Goal: Communication & Community: Answer question/provide support

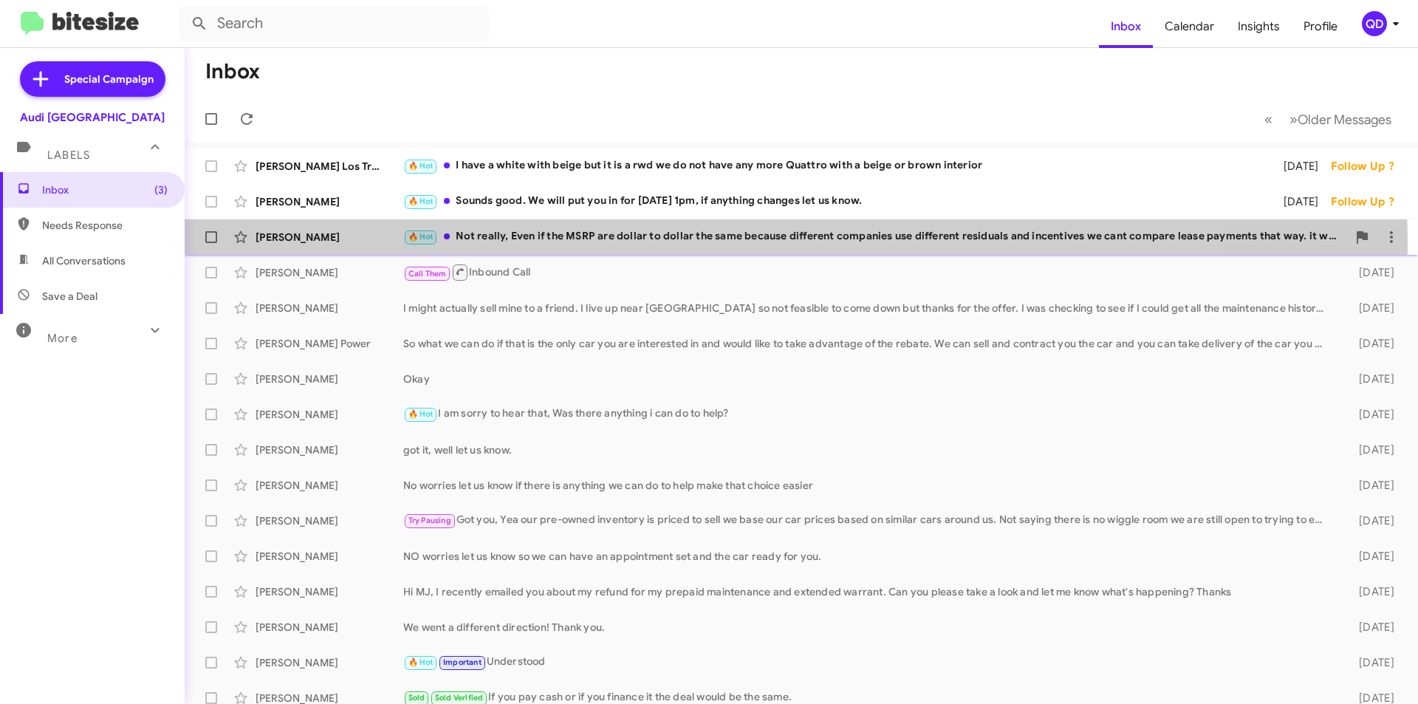
click at [565, 246] on div "Baaqar Ali 🔥 Hot Not really, Even if the MSRP are dollar to dollar the same bec…" at bounding box center [801, 237] width 1210 height 30
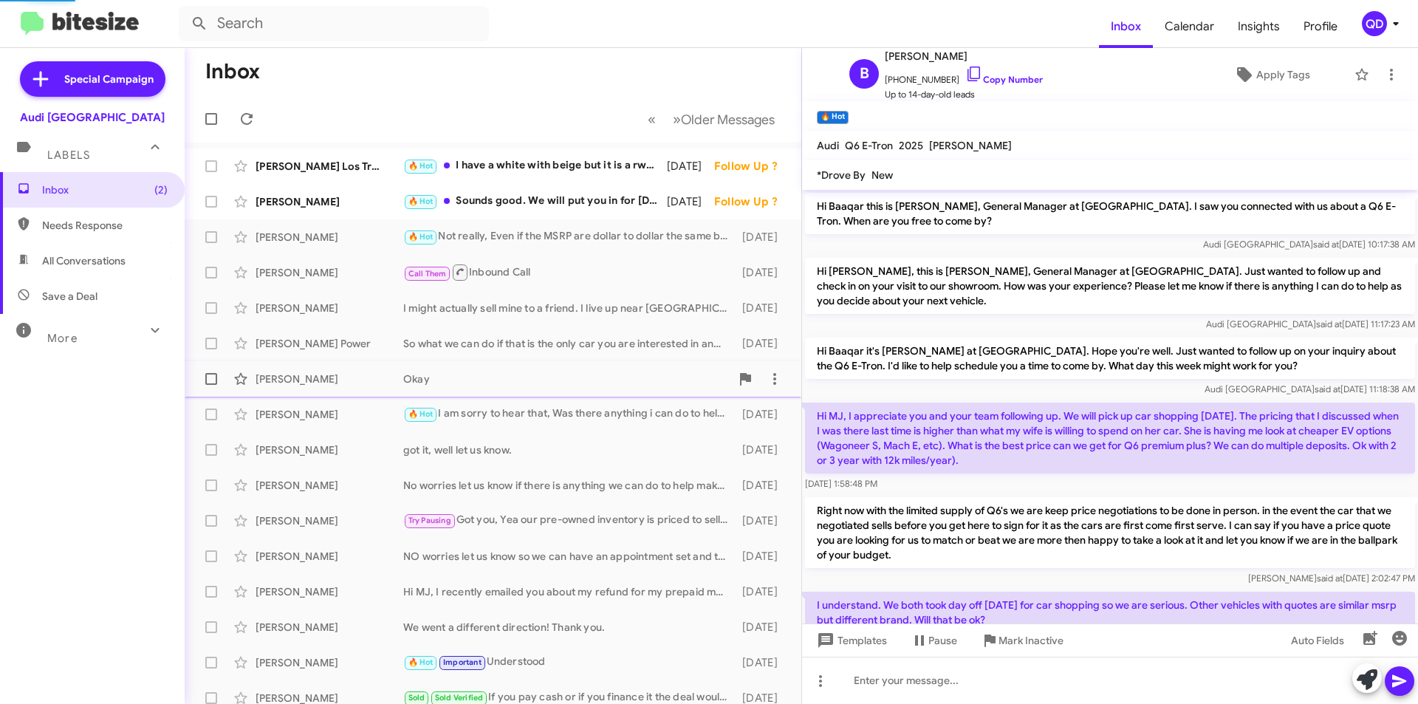
scroll to position [121, 0]
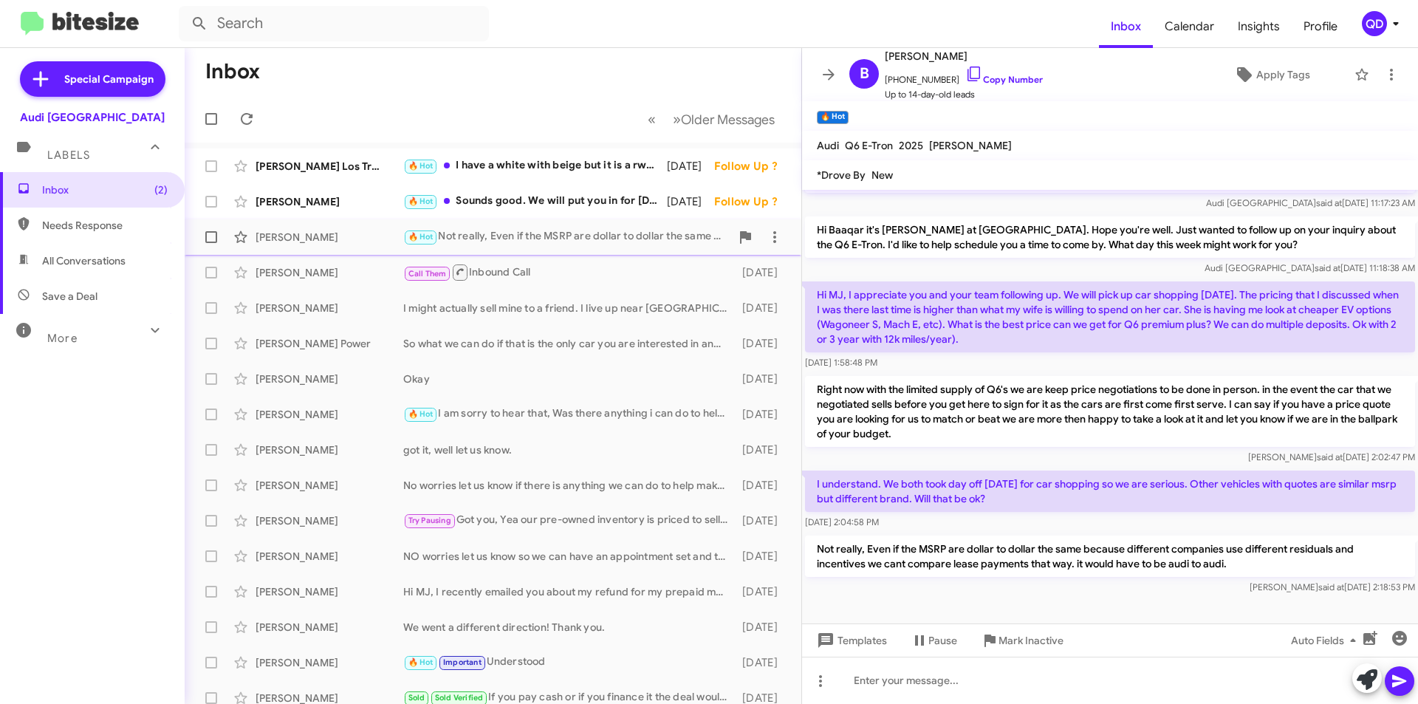
click at [586, 239] on div "🔥 Hot Not really, Even if the MSRP are dollar to dollar the same because differ…" at bounding box center [566, 236] width 327 height 17
drag, startPoint x: 945, startPoint y: 78, endPoint x: 896, endPoint y: 78, distance: 49.5
click at [896, 78] on span "[PHONE_NUMBER] Copy Number" at bounding box center [964, 76] width 158 height 22
copy span "4088397937"
click at [571, 203] on div "🔥 Hot Sounds good. We will put you in for [DATE] 1pm, if anything changes let u…" at bounding box center [566, 201] width 327 height 17
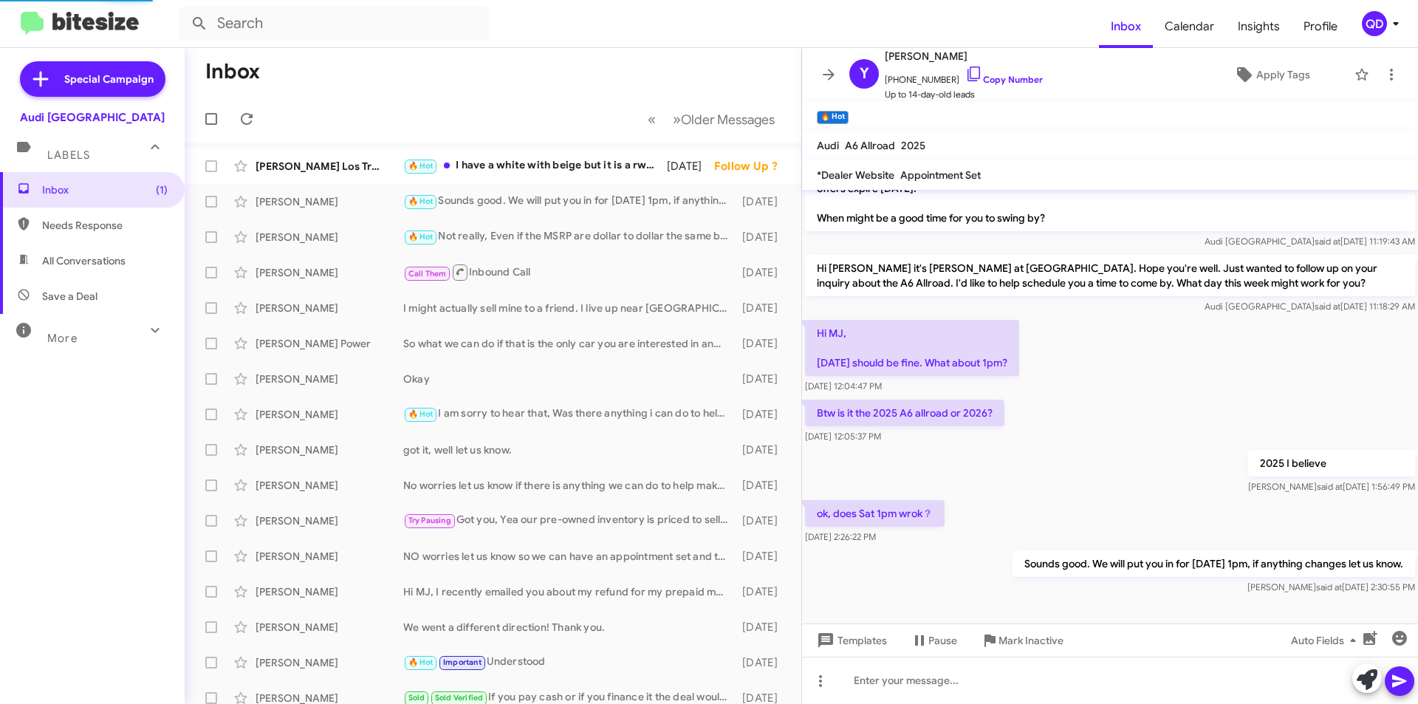
scroll to position [77, 0]
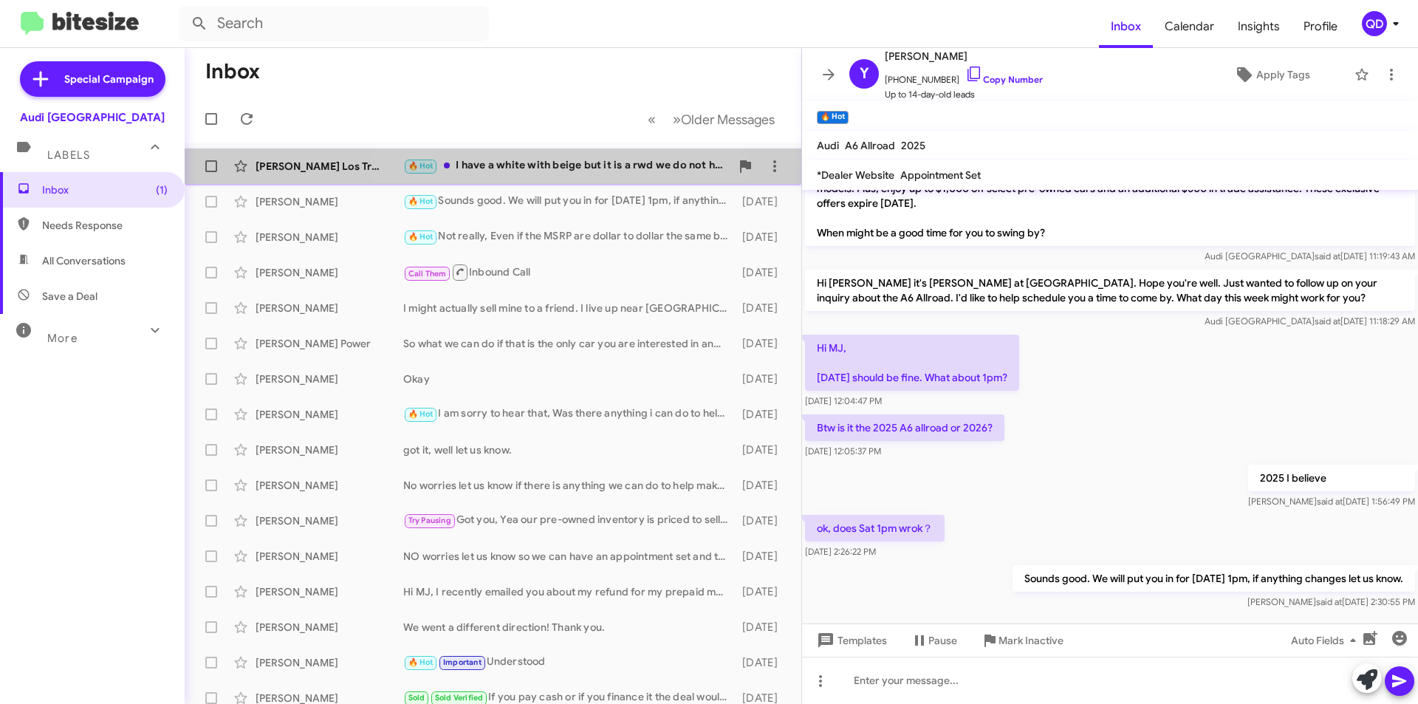
click at [524, 168] on div "🔥 Hot I have a white with beige but it is a rwd we do not have any more Quattro…" at bounding box center [566, 165] width 327 height 17
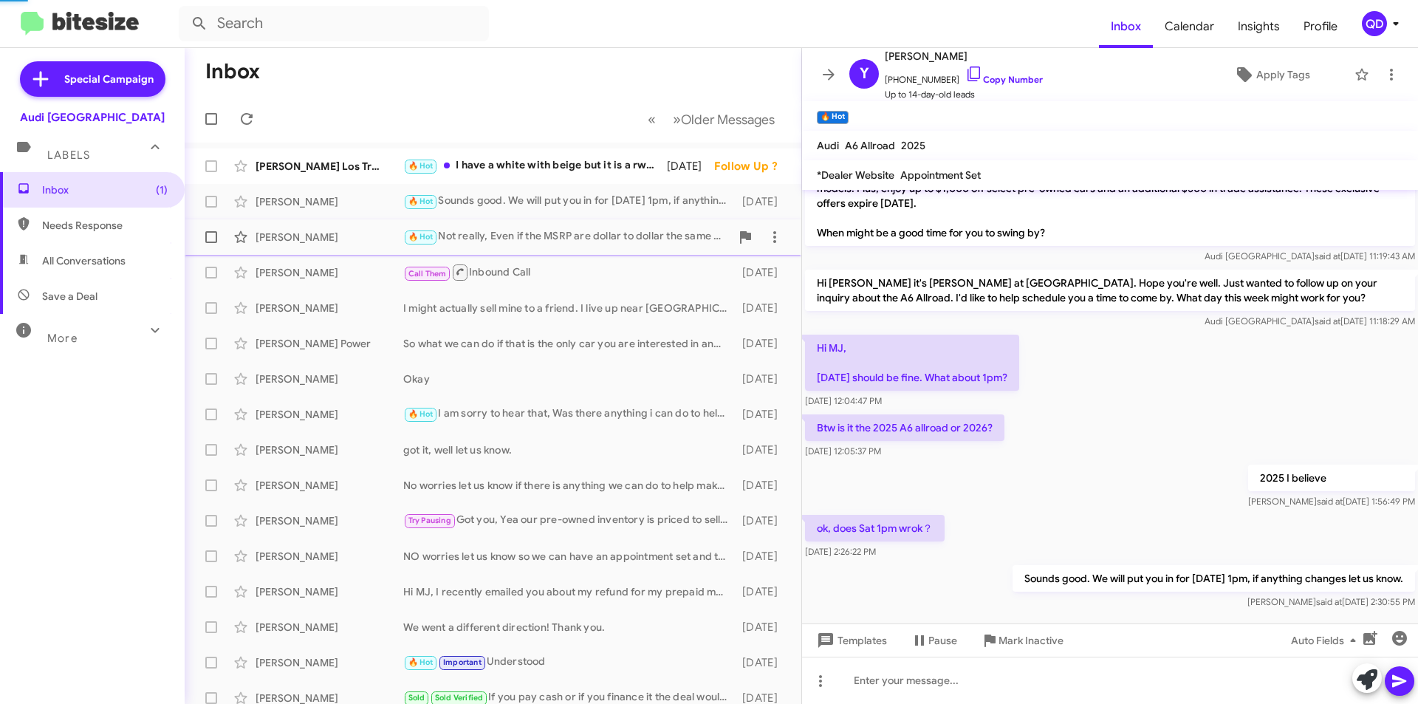
scroll to position [135, 0]
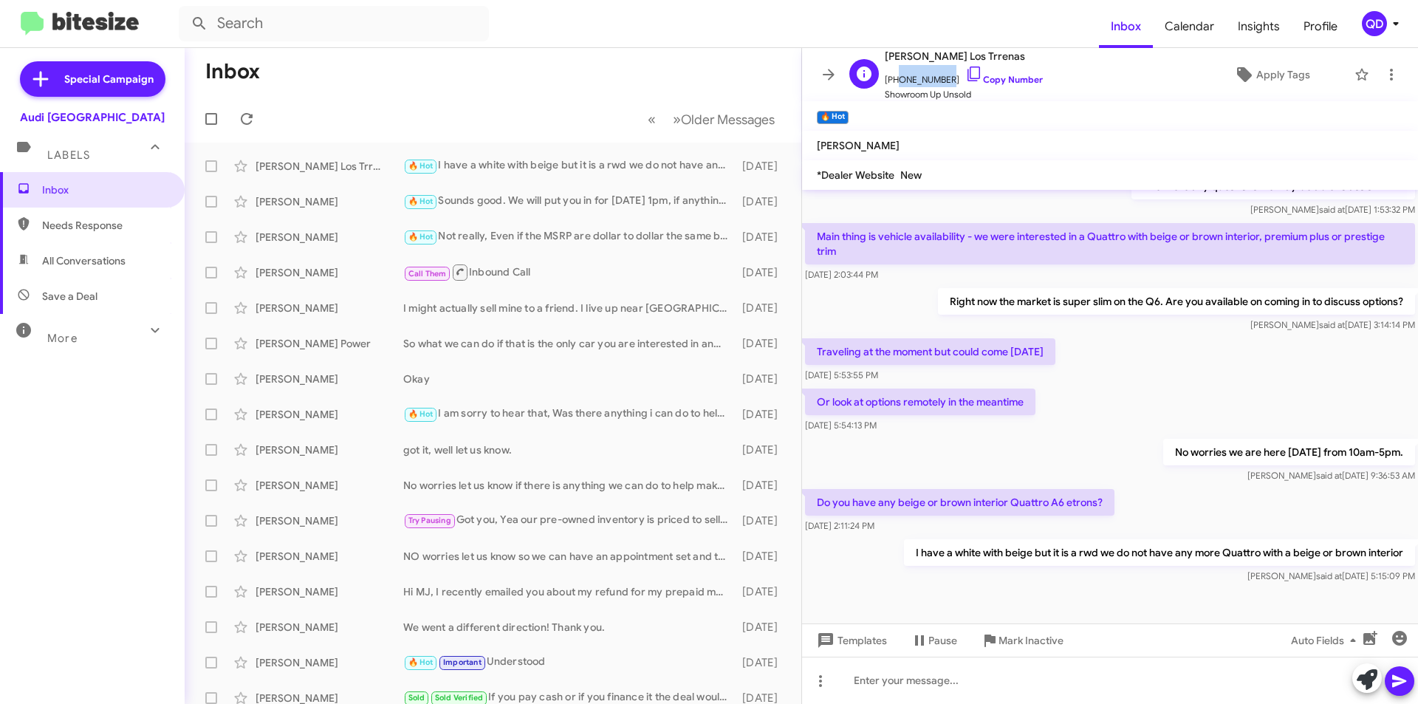
drag, startPoint x: 942, startPoint y: 80, endPoint x: 892, endPoint y: 83, distance: 49.6
click at [892, 83] on span "[PHONE_NUMBER] Copy Number" at bounding box center [964, 76] width 158 height 22
copy span "6506437516"
